Goal: Find contact information: Find contact information

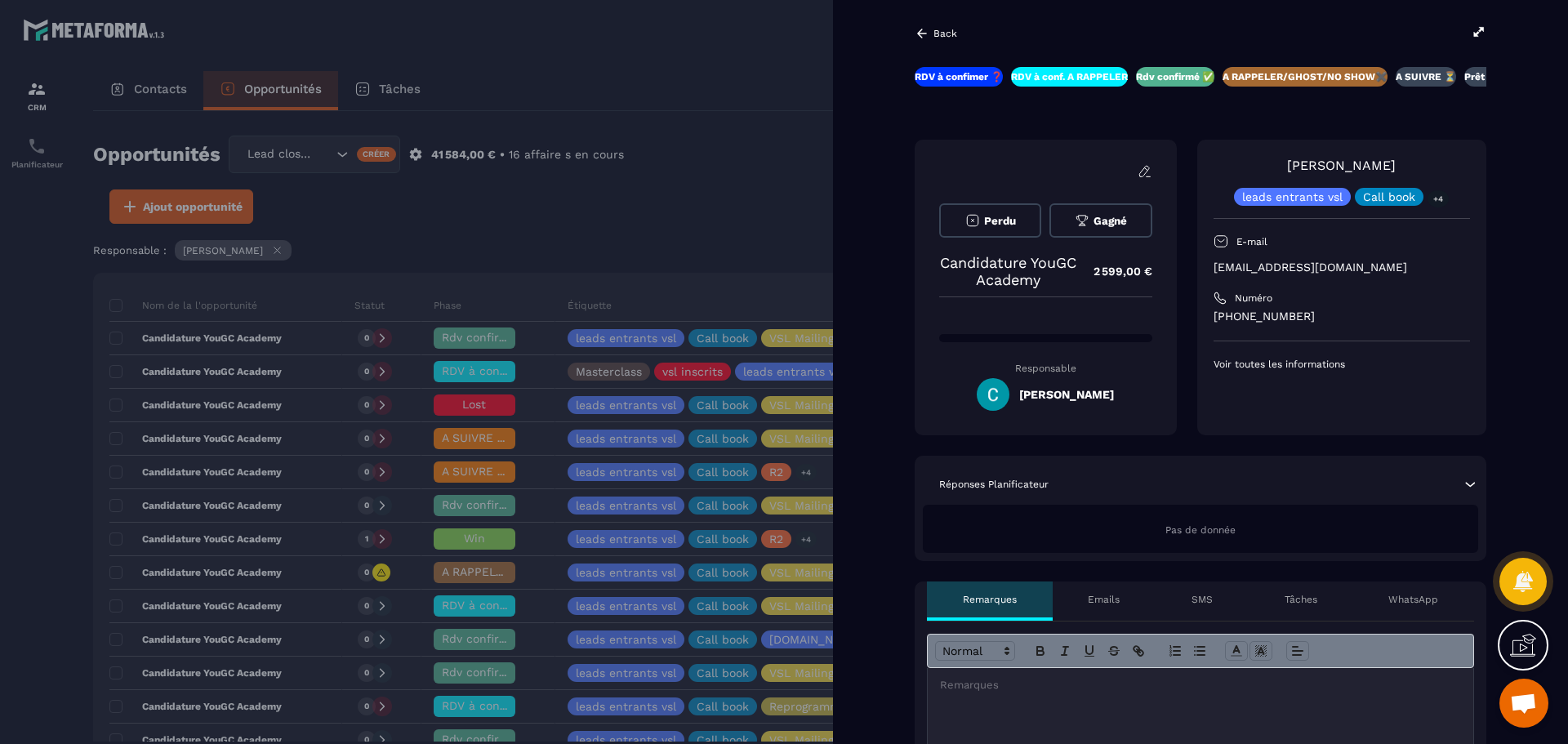
scroll to position [0, 77]
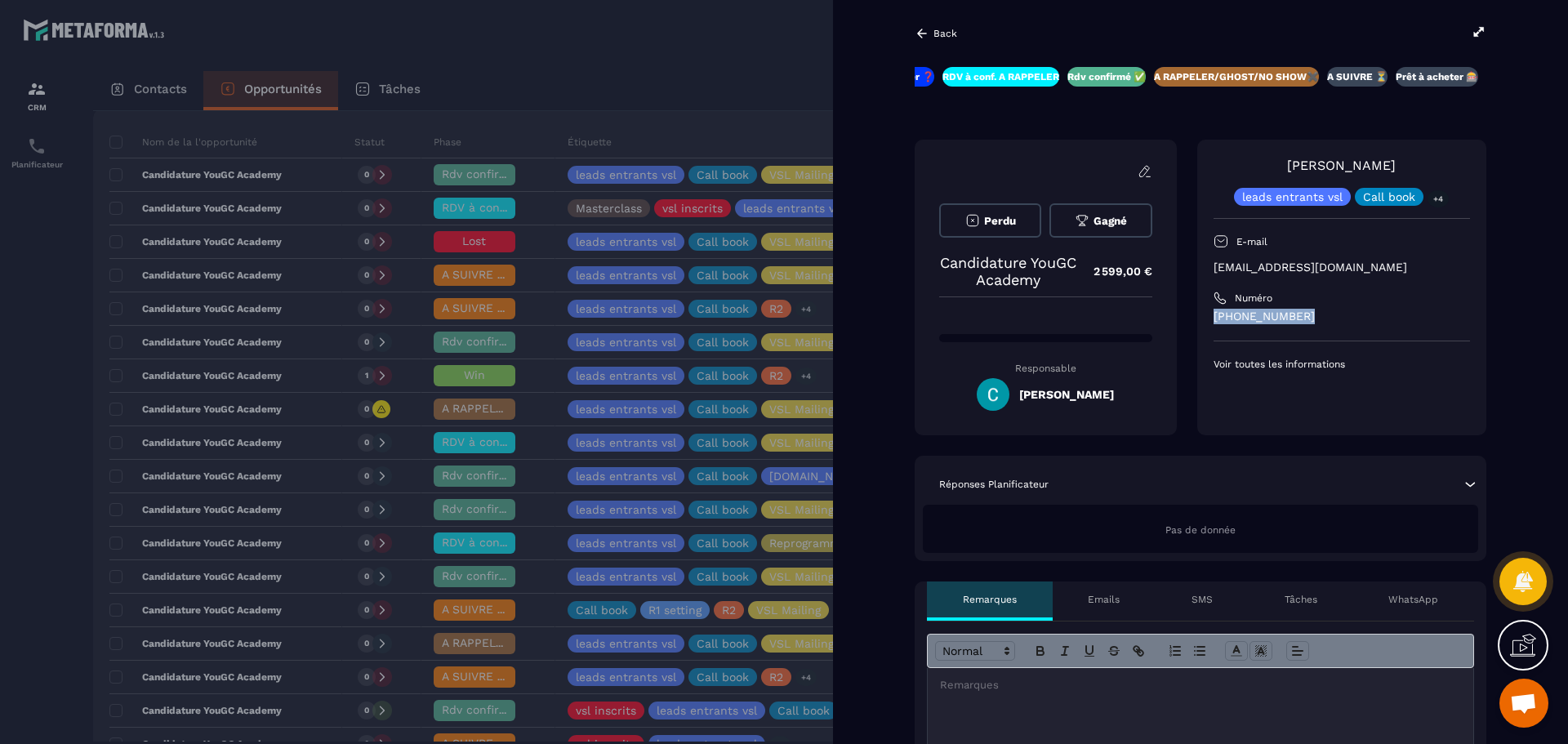
drag, startPoint x: 1300, startPoint y: 311, endPoint x: 1201, endPoint y: 315, distance: 99.1
click at [1201, 315] on div "[PERSON_NAME] leads entrants vsl Call book +4 E-mail [EMAIL_ADDRESS][DOMAIN_NAM…" at bounding box center [1342, 288] width 289 height 296
click at [1224, 313] on p "[PHONE_NUMBER]" at bounding box center [1342, 316] width 256 height 16
drag, startPoint x: 1236, startPoint y: 319, endPoint x: 1301, endPoint y: 318, distance: 65.0
click at [1301, 318] on p "[PHONE_NUMBER]" at bounding box center [1342, 316] width 256 height 16
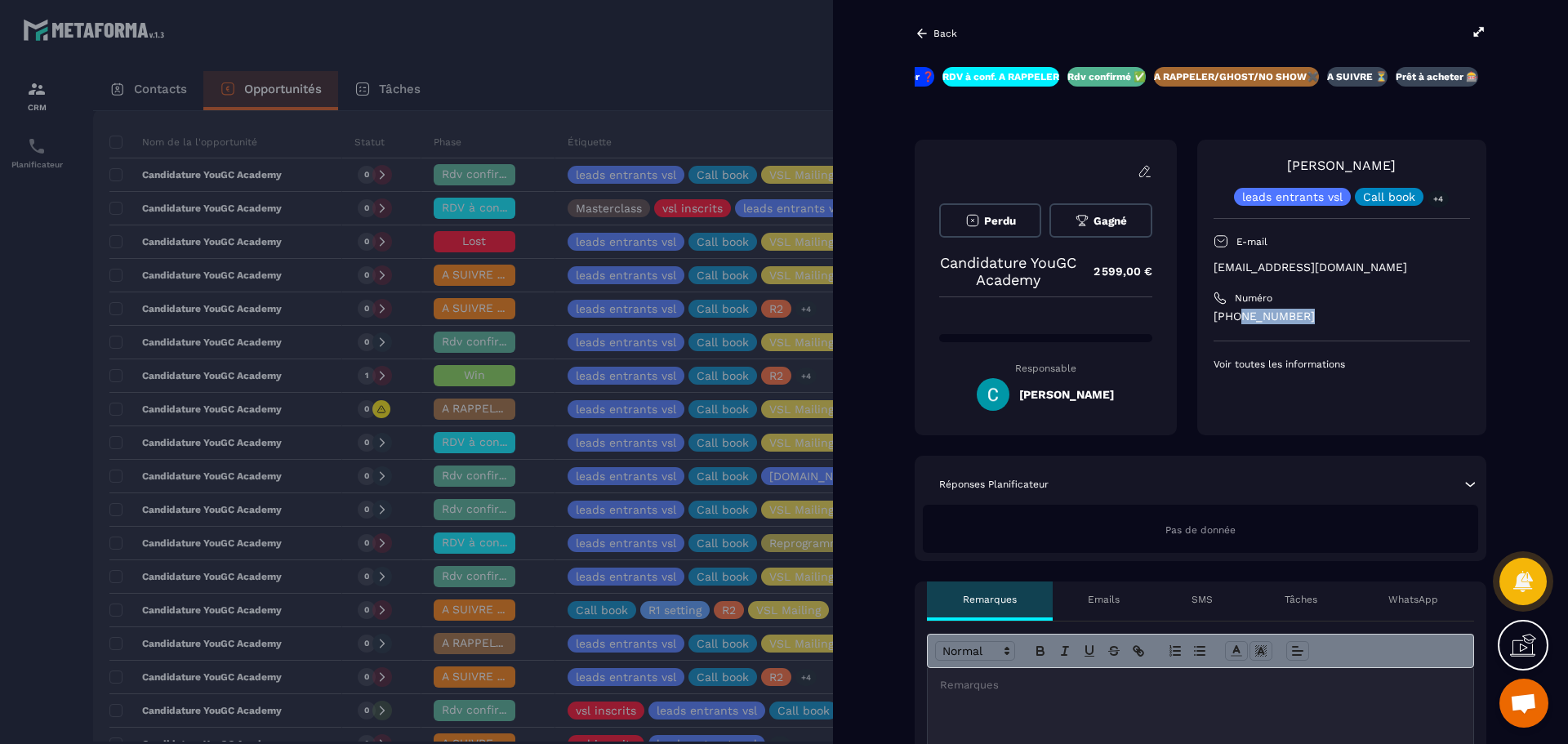
copy p "75831 5924"
click at [1398, 266] on p "[EMAIL_ADDRESS][DOMAIN_NAME]" at bounding box center [1342, 267] width 256 height 16
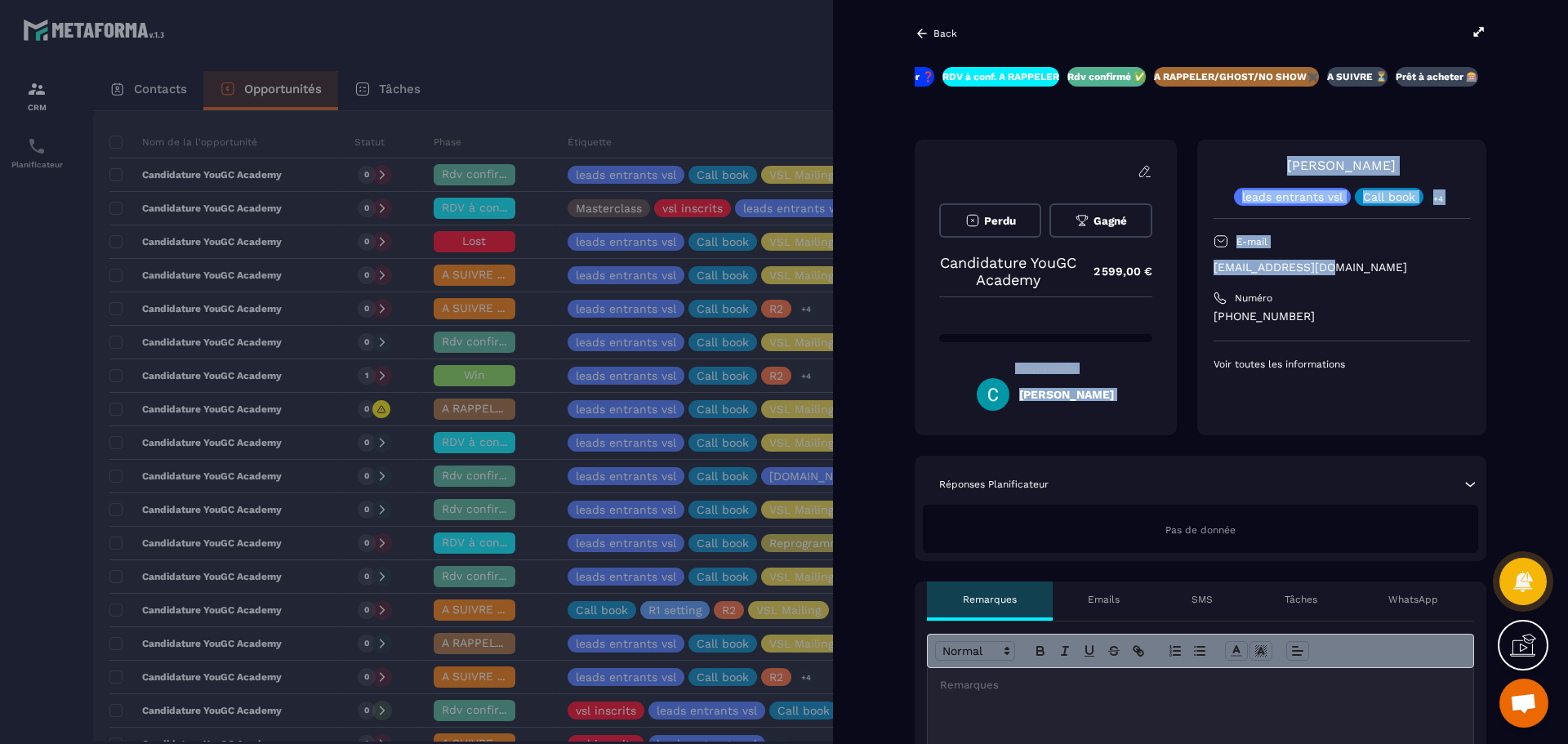
drag, startPoint x: 1338, startPoint y: 264, endPoint x: 1185, endPoint y: 270, distance: 153.1
click at [1185, 270] on div "Perdu Gagné Candidature YouGC Academy 2 599,00 € Responsable [PERSON_NAME] [PER…" at bounding box center [1200, 288] width 572 height 296
click at [1337, 265] on p "[EMAIL_ADDRESS][DOMAIN_NAME]" at bounding box center [1342, 267] width 256 height 16
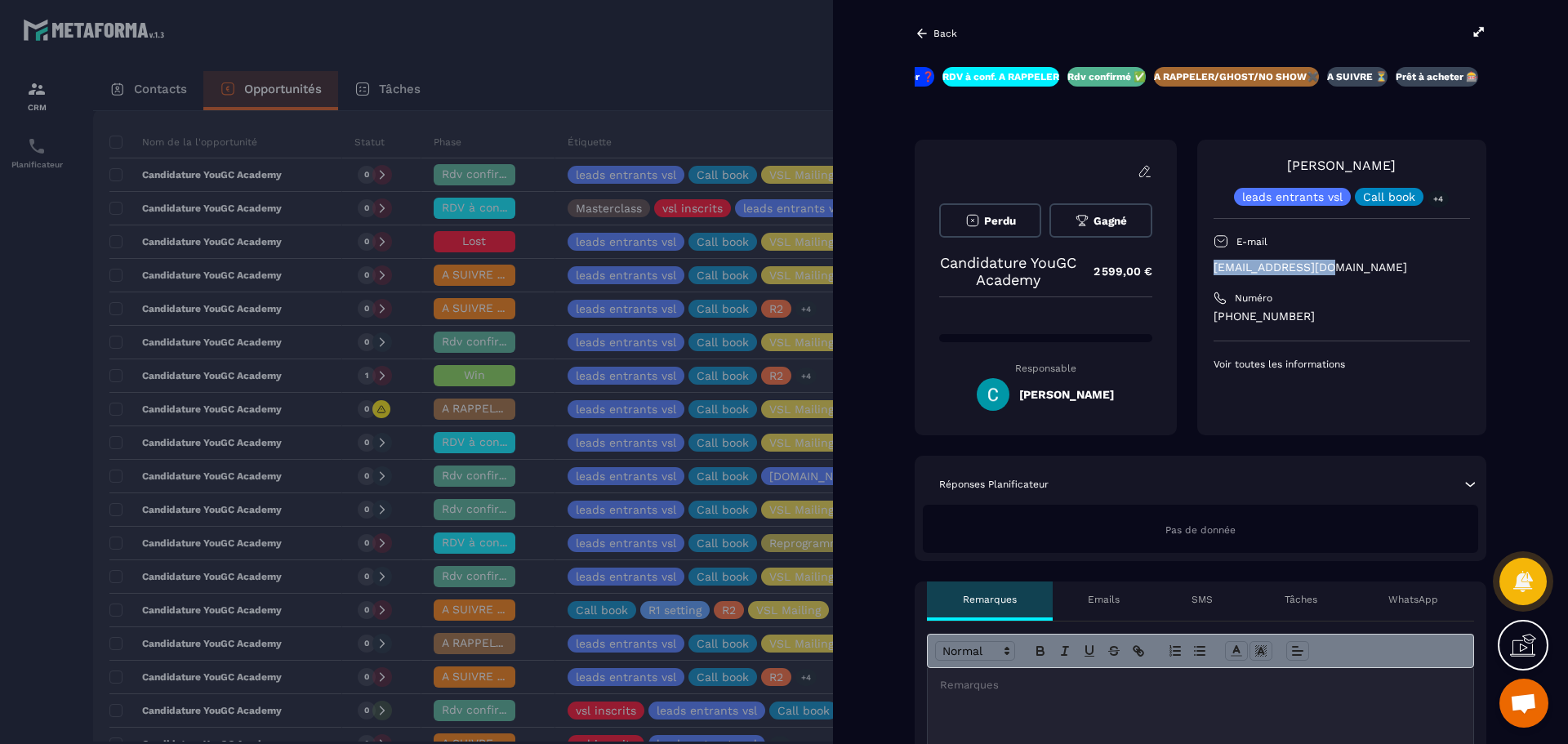
drag, startPoint x: 1332, startPoint y: 266, endPoint x: 1208, endPoint y: 269, distance: 124.0
click at [1208, 269] on div "[PERSON_NAME] leads entrants vsl Call book +4 E-mail [EMAIL_ADDRESS][DOMAIN_NAM…" at bounding box center [1342, 288] width 289 height 296
copy p "[EMAIL_ADDRESS][DOMAIN_NAME]"
click at [828, 73] on div at bounding box center [784, 372] width 1568 height 744
click at [574, 64] on div "Back RDV à confimer ❓ RDV à conf. A RAPPELER Rdv confirmé ✅ A RAPPELER/GHOST/NO…" at bounding box center [784, 372] width 1568 height 744
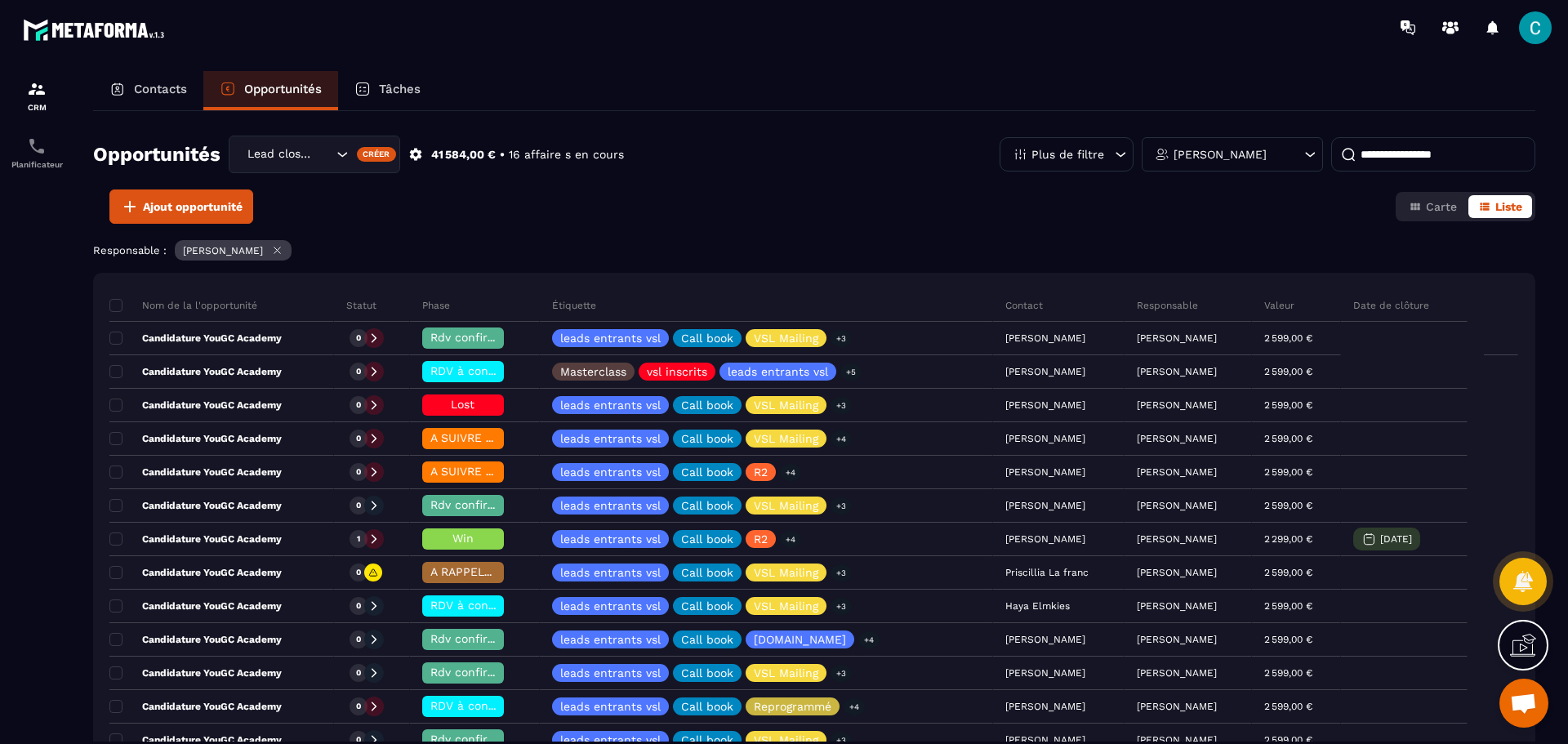
click at [417, 84] on p "Tâches" at bounding box center [399, 89] width 41 height 15
